Goal: Navigation & Orientation: Find specific page/section

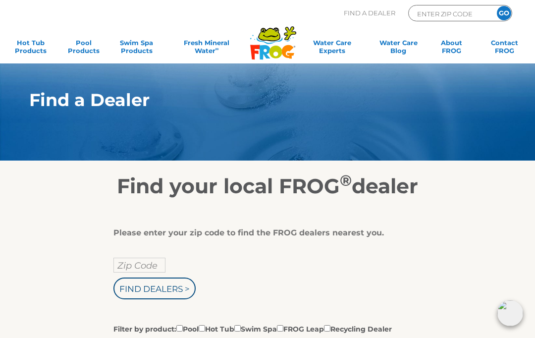
click at [159, 267] on input "Zip Code" at bounding box center [139, 264] width 52 height 15
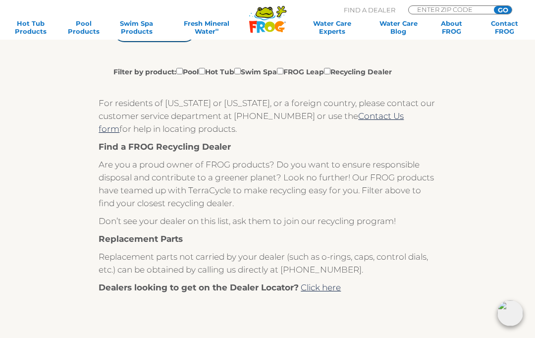
type input "57730"
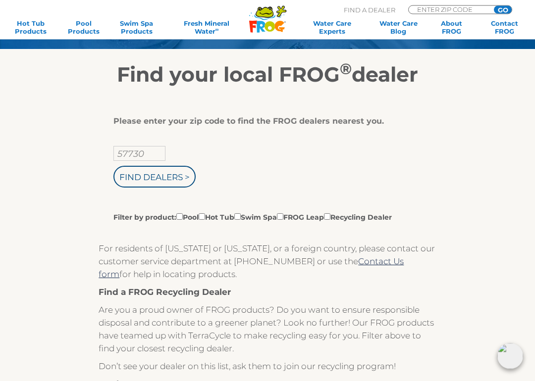
scroll to position [112, 0]
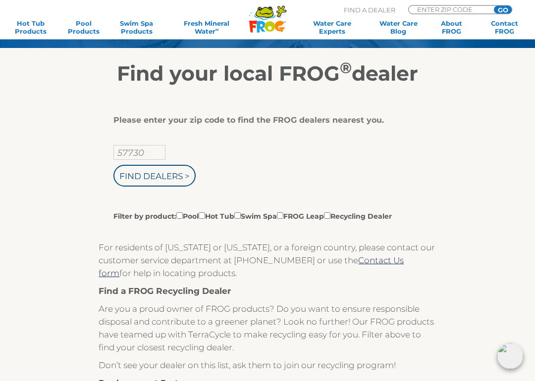
click at [163, 178] on input "Find Dealers >" at bounding box center [154, 176] width 82 height 22
click at [205, 219] on input "Filter by product: Pool Hot Tub Swim Spa FROG Leap Recycling Dealer" at bounding box center [202, 216] width 6 height 6
click at [165, 177] on input "Find Dealers >" at bounding box center [154, 176] width 82 height 22
click at [205, 219] on input "Filter by product: Pool Hot Tub Swim Spa FROG Leap Recycling Dealer" at bounding box center [202, 216] width 6 height 6
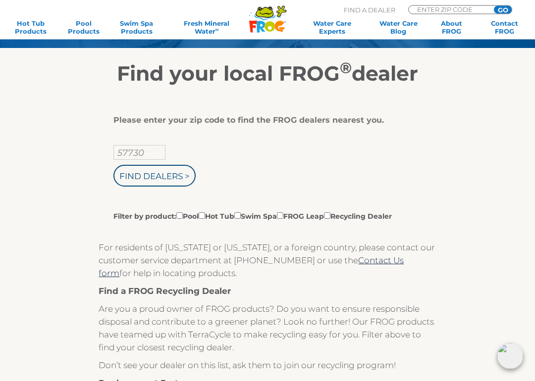
checkbox input "true"
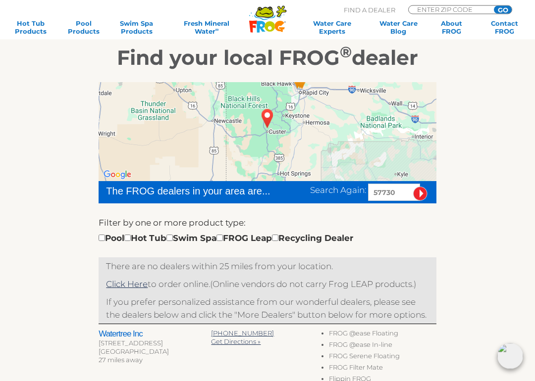
scroll to position [129, 0]
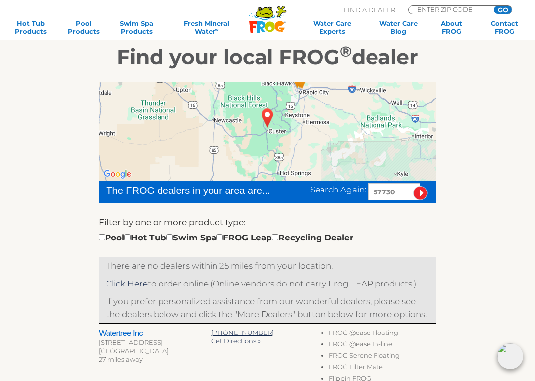
click at [131, 239] on input "checkbox" at bounding box center [127, 237] width 6 height 6
checkbox input "true"
